Goal: Information Seeking & Learning: Learn about a topic

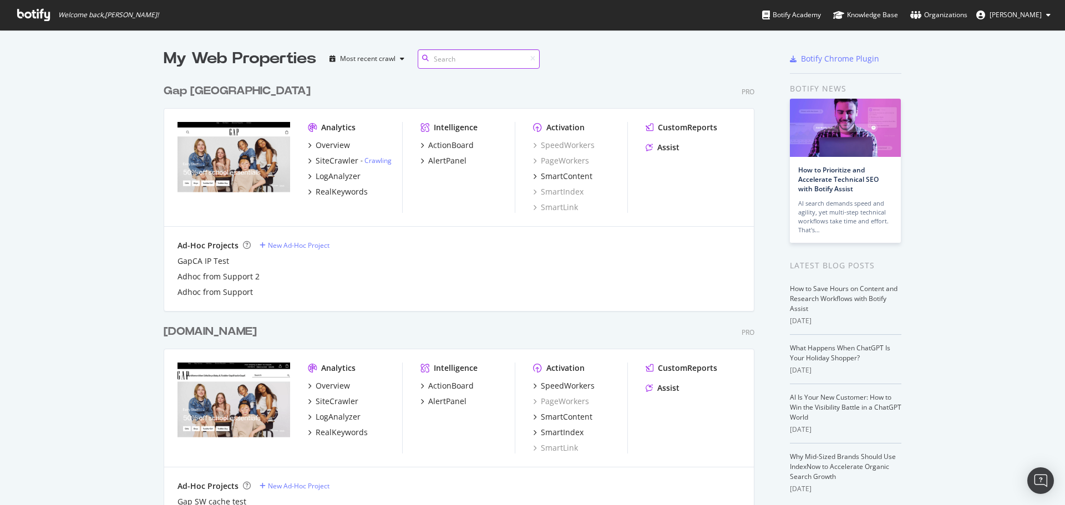
scroll to position [1270, 591]
click at [886, 14] on div "Knowledge Base" at bounding box center [865, 14] width 65 height 11
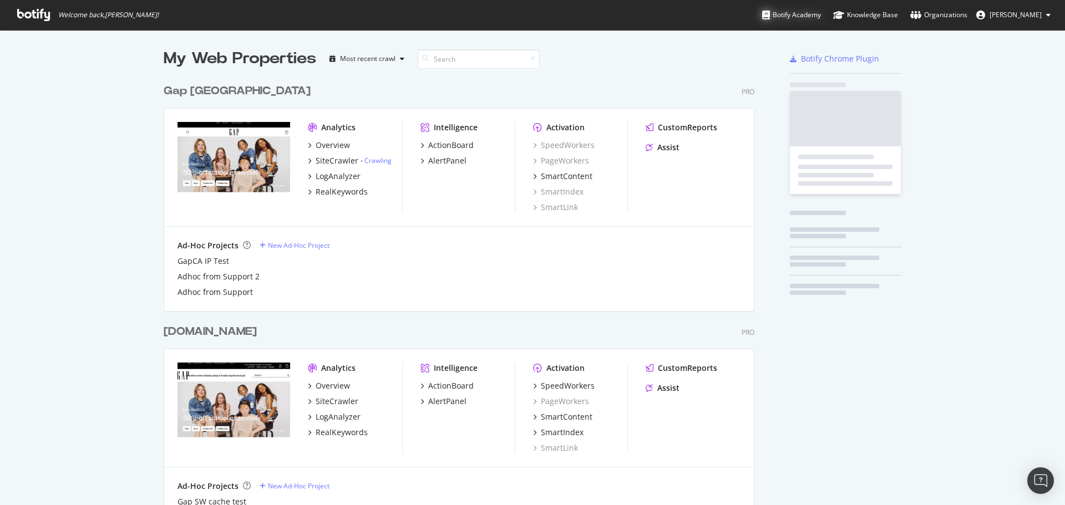
click at [805, 16] on div "Botify Academy" at bounding box center [791, 14] width 59 height 11
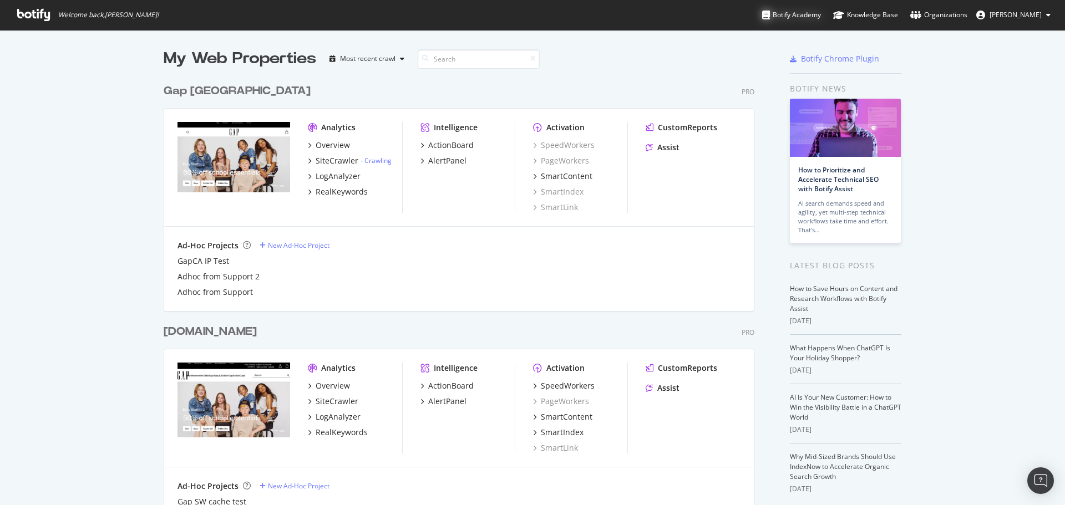
scroll to position [1270, 591]
